Goal: Find specific page/section: Find specific page/section

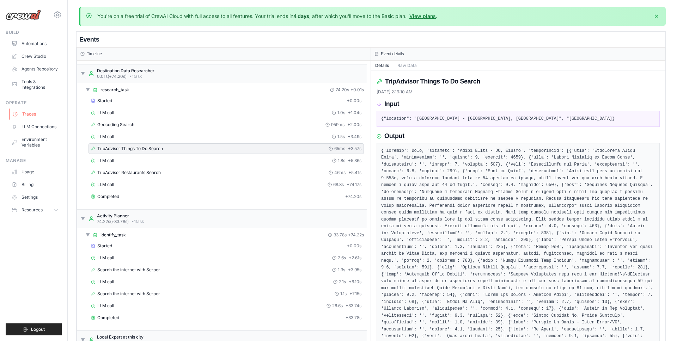
click at [46, 114] on link "Traces" at bounding box center [35, 114] width 53 height 11
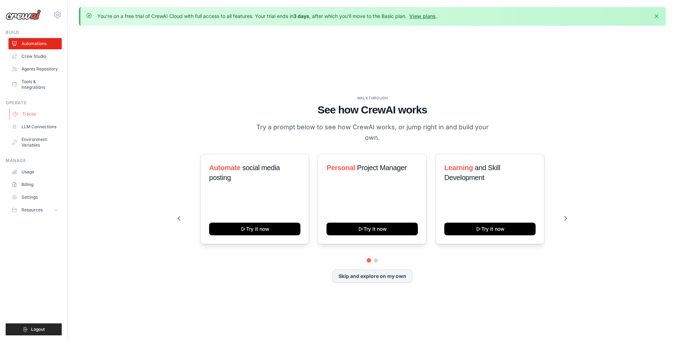
click at [18, 113] on link "Traces" at bounding box center [35, 114] width 53 height 11
